Goal: Task Accomplishment & Management: Manage account settings

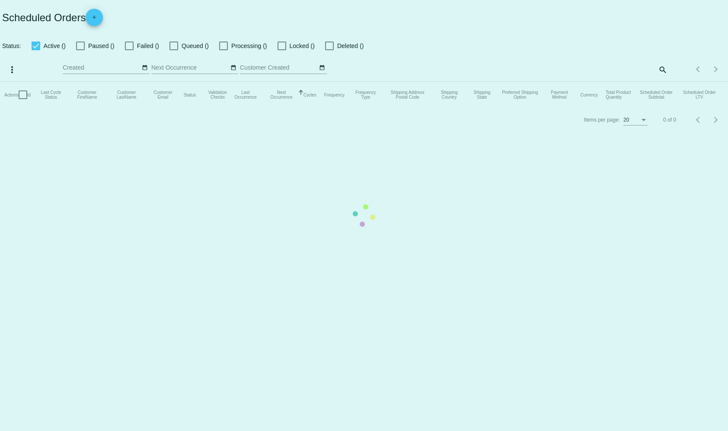
checkbox input "true"
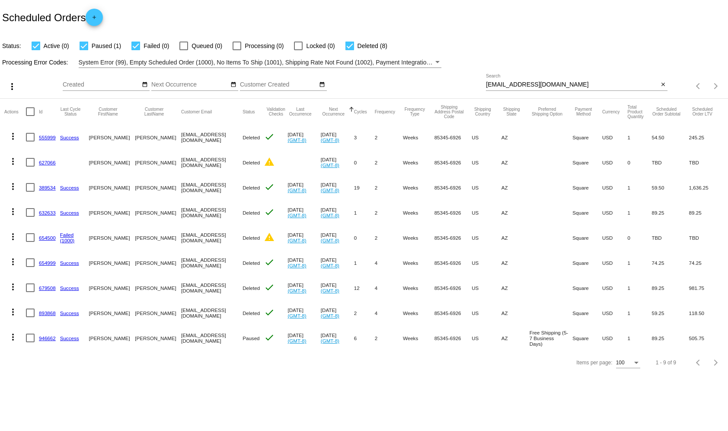
click at [508, 88] on input "[EMAIL_ADDRESS][DOMAIN_NAME]" at bounding box center [572, 84] width 172 height 7
paste input "946746"
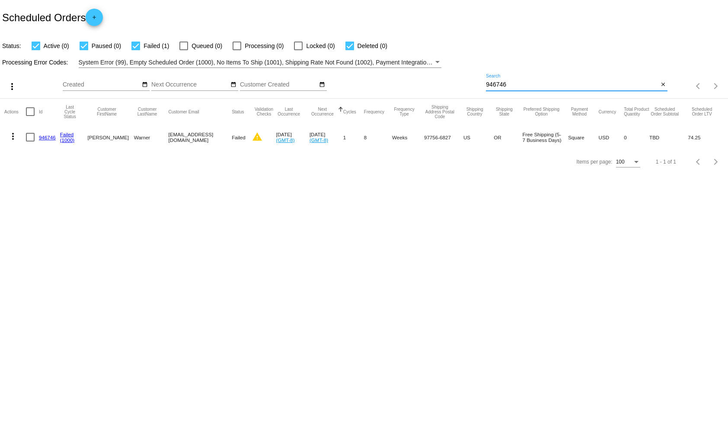
type input "946746"
click at [13, 136] on mat-icon "more_vert" at bounding box center [13, 136] width 10 height 10
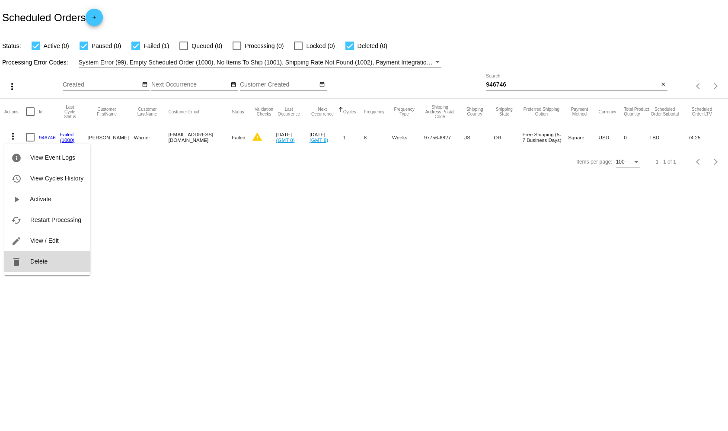
click at [28, 261] on button "delete Delete" at bounding box center [47, 261] width 86 height 21
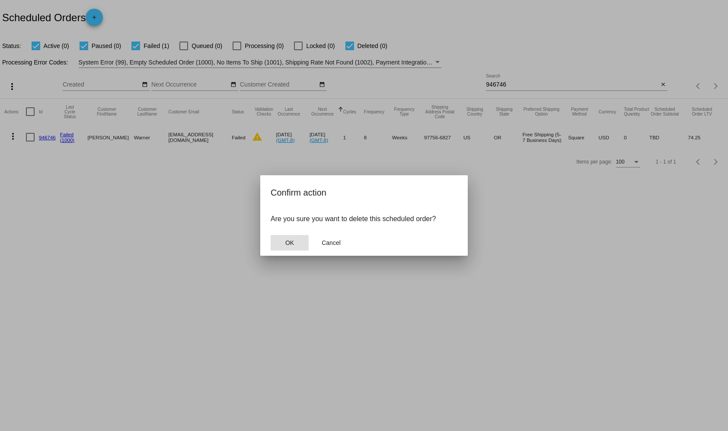
click at [288, 243] on span "OK" at bounding box center [289, 242] width 9 height 7
